Goal: Transaction & Acquisition: Book appointment/travel/reservation

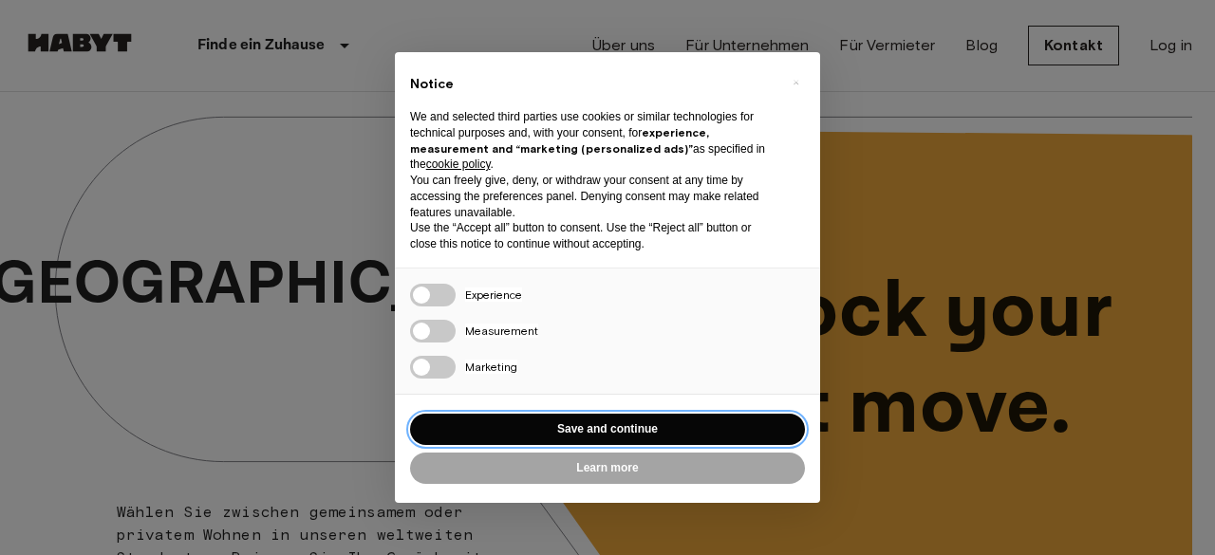
click at [547, 421] on button "Save and continue" at bounding box center [607, 429] width 395 height 31
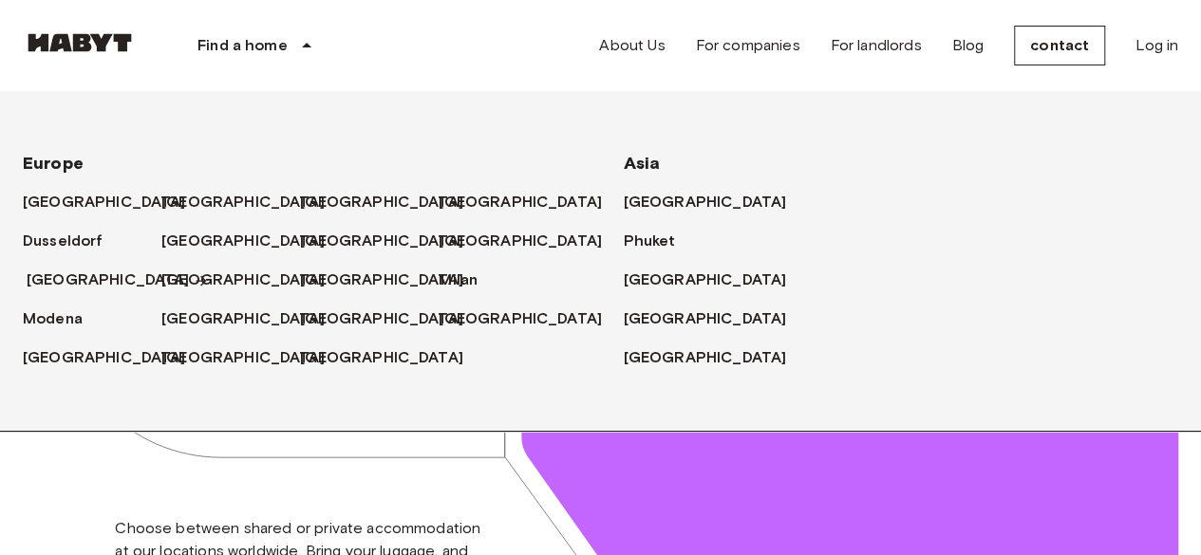
click at [78, 290] on link "[GEOGRAPHIC_DATA]" at bounding box center [118, 281] width 182 height 24
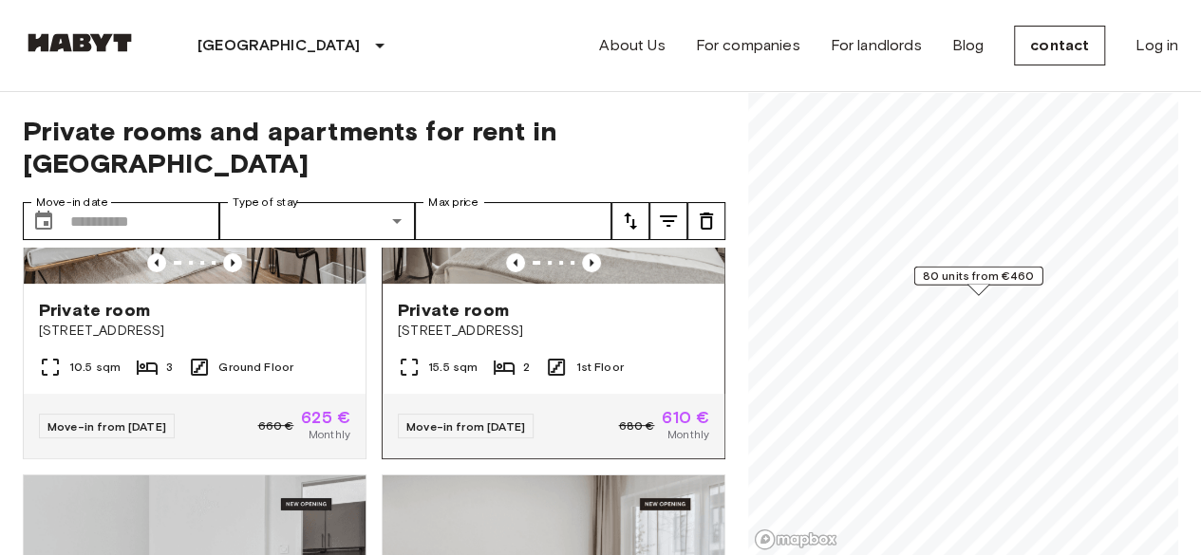
scroll to position [211, 0]
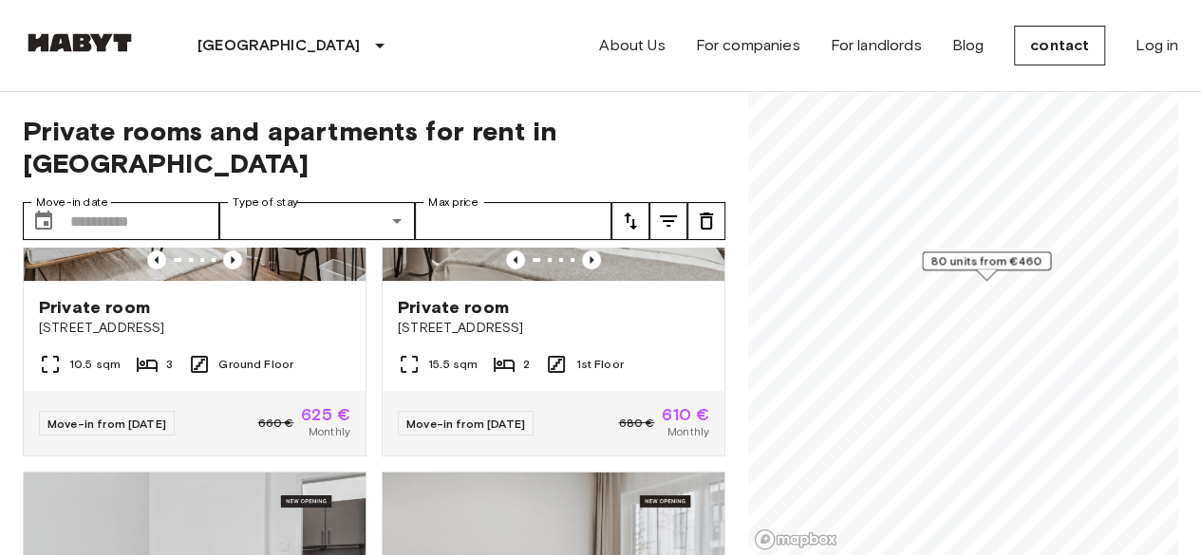
click at [624, 210] on icon "tune" at bounding box center [630, 221] width 23 height 23
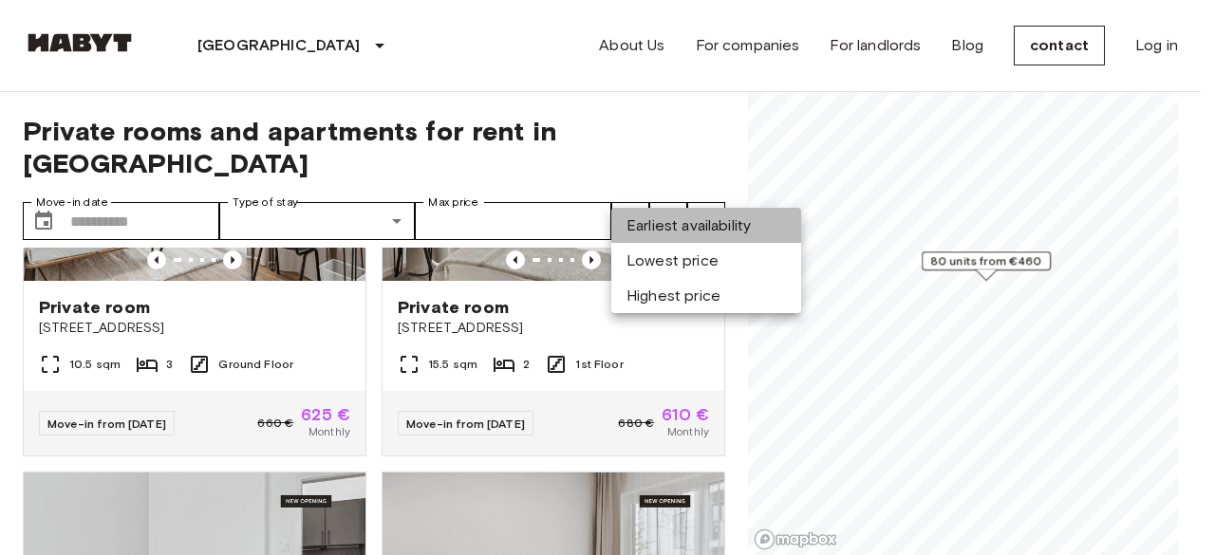
click at [691, 221] on font "Earliest availability" at bounding box center [689, 225] width 124 height 18
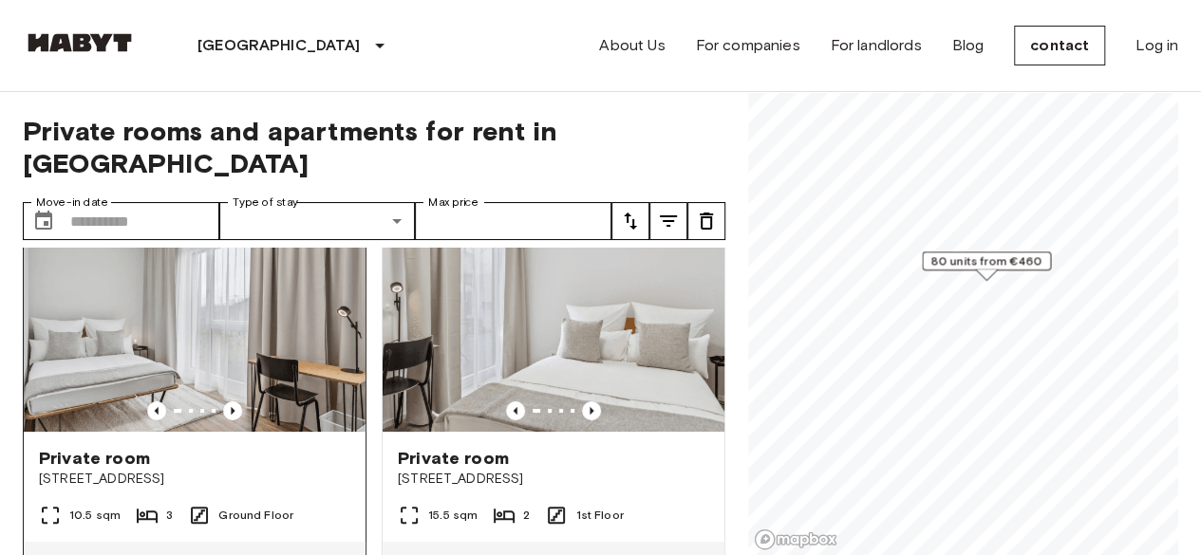
scroll to position [53, 0]
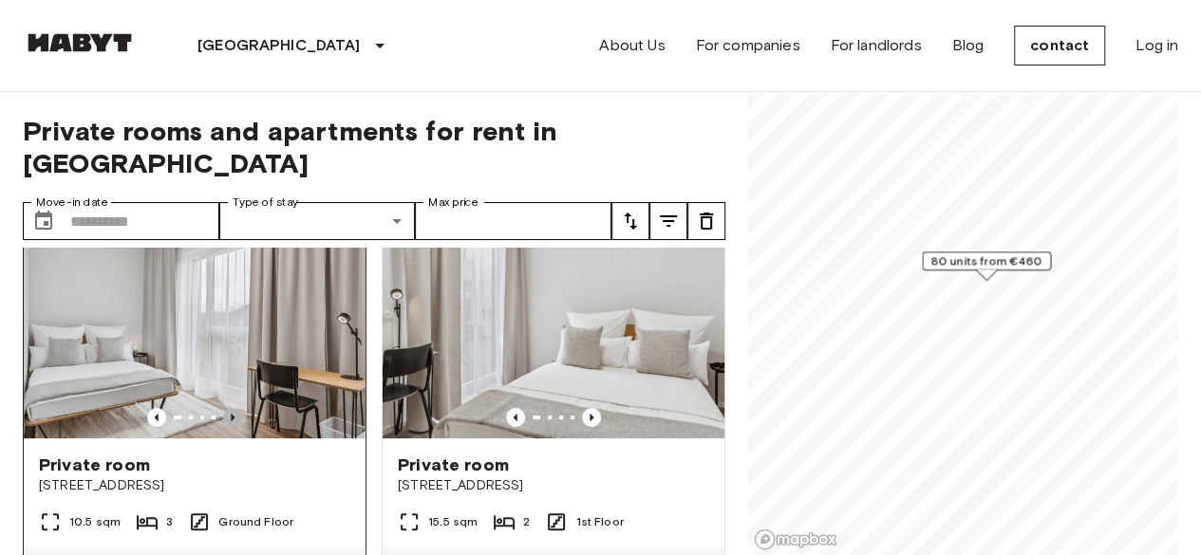
click at [231, 414] on icon "Previous image" at bounding box center [233, 418] width 4 height 8
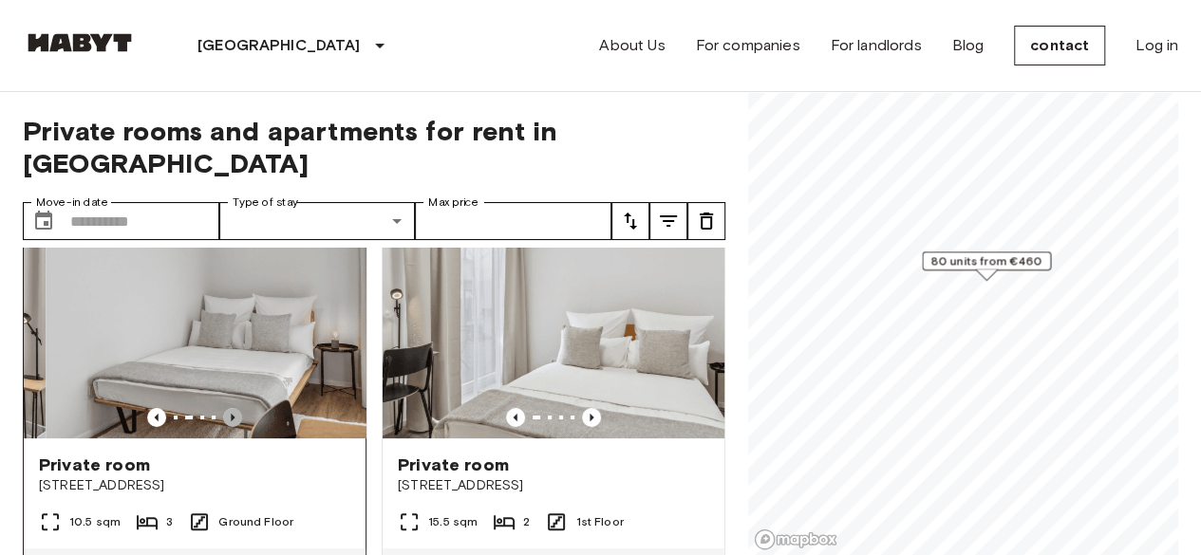
click at [231, 414] on icon "Previous image" at bounding box center [233, 418] width 4 height 8
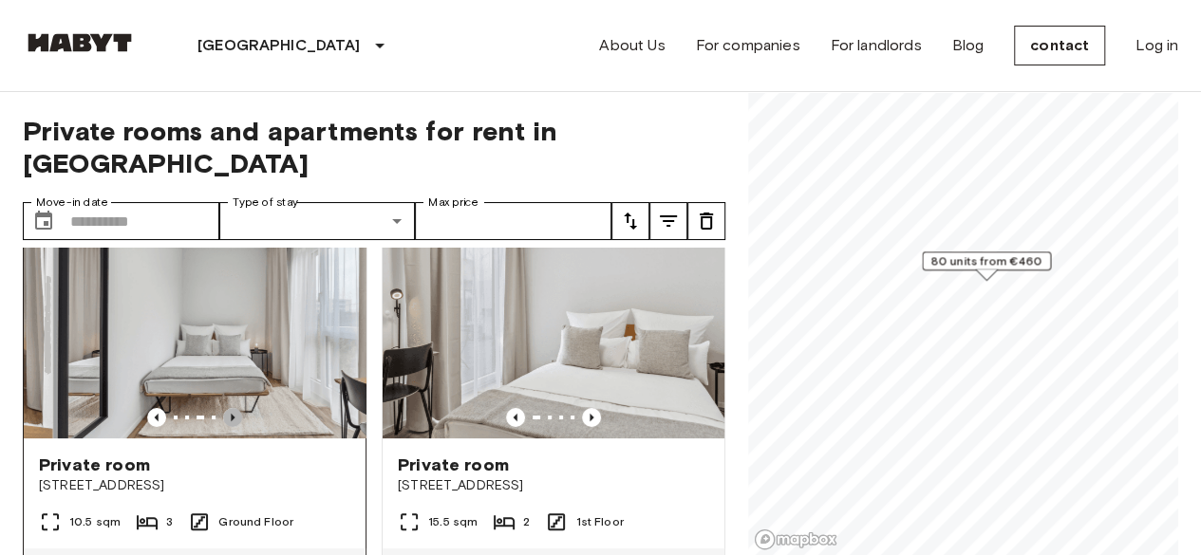
click at [231, 414] on icon "Previous image" at bounding box center [233, 418] width 4 height 8
